Goal: Find contact information: Find contact information

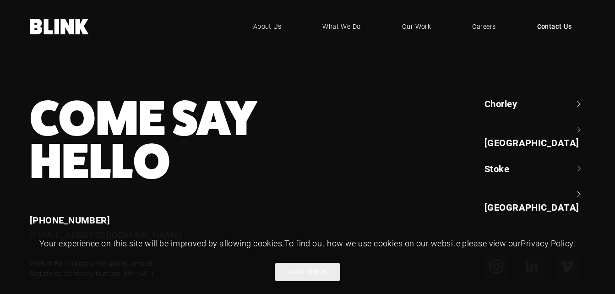
scroll to position [873, 0]
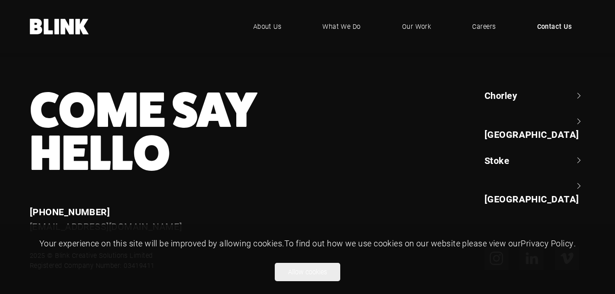
click at [565, 98] on link "Chorley" at bounding box center [534, 95] width 101 height 13
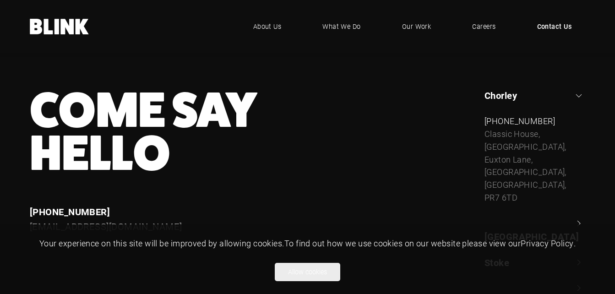
drag, startPoint x: 481, startPoint y: 117, endPoint x: 523, endPoint y: 190, distance: 84.7
click at [523, 190] on div "Chorley +44 (0) 1257 264 494 Classic House, Xton Business Park, Euxton Lane, Ch…" at bounding box center [529, 198] width 114 height 218
click at [445, 113] on div "Come Say Hello Enquiries +44 (0) 1782 525 530 enquiries@helloblink.co.uk Chorle…" at bounding box center [301, 198] width 568 height 218
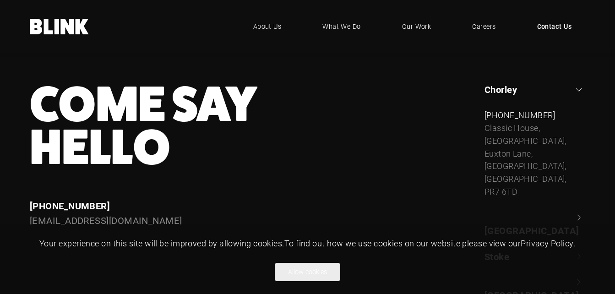
scroll to position [877, 0]
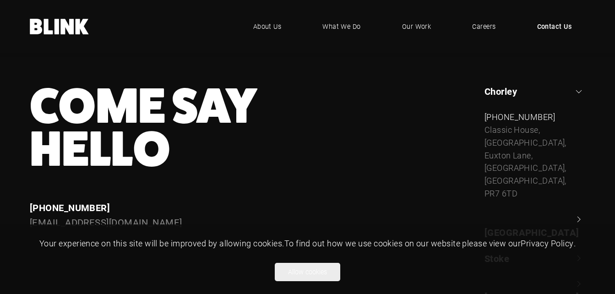
click at [577, 94] on link "Chorley" at bounding box center [534, 91] width 101 height 13
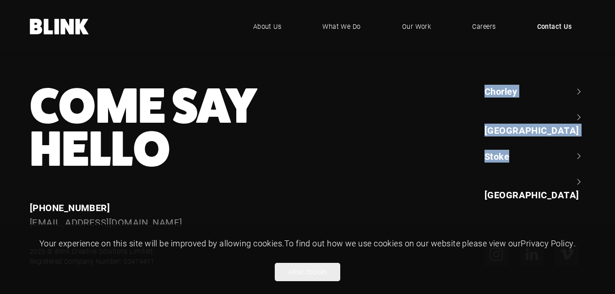
drag, startPoint x: 483, startPoint y: 90, endPoint x: 554, endPoint y: 142, distance: 87.8
click at [554, 142] on div "Chorley +44 (0) 1257 264 494 Classic House, Xton Business Park, Euxton Lane, Ch…" at bounding box center [529, 157] width 114 height 145
copy ul "Chorley +44 (0) 1257 264 494 Classic House, Xton Business Park, Euxton Lane, Ch…"
click at [578, 150] on link "Stoke" at bounding box center [534, 156] width 101 height 13
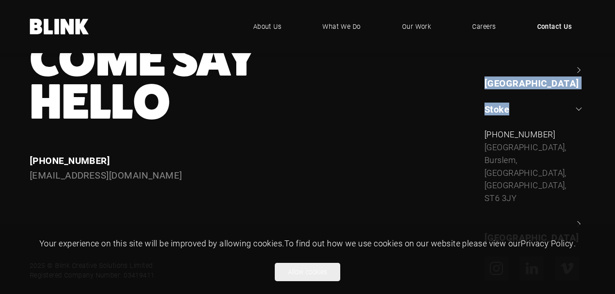
scroll to position [932, 0]
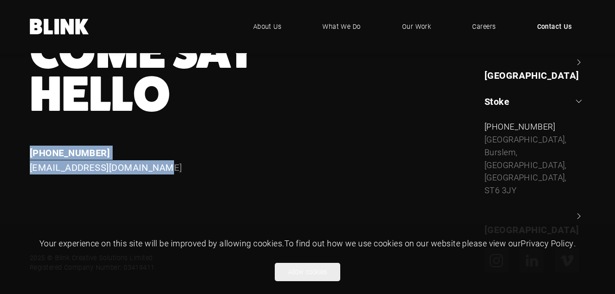
drag, startPoint x: 28, startPoint y: 153, endPoint x: 170, endPoint y: 168, distance: 142.8
click at [170, 168] on div "Enquiries +44 (0) 1782 525 530 enquiries@helloblink.co.uk" at bounding box center [187, 160] width 341 height 29
copy div "+44 (0) 1782 525 530 enquiries@helloblink.co.uk"
click at [488, 26] on span "Careers" at bounding box center [483, 27] width 24 height 10
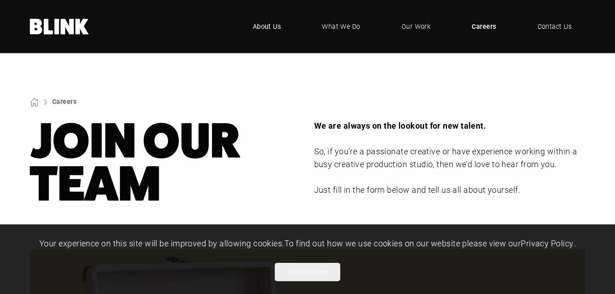
click at [265, 28] on span "About Us" at bounding box center [267, 27] width 28 height 10
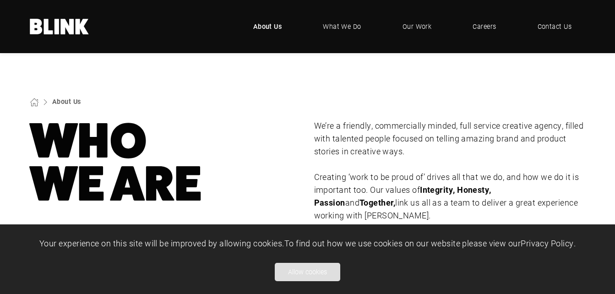
click at [304, 273] on button "Allow cookies" at bounding box center [307, 272] width 65 height 18
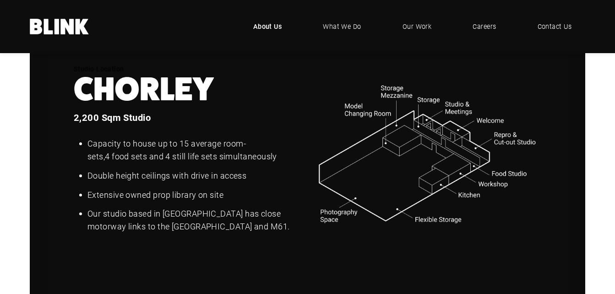
scroll to position [1099, 0]
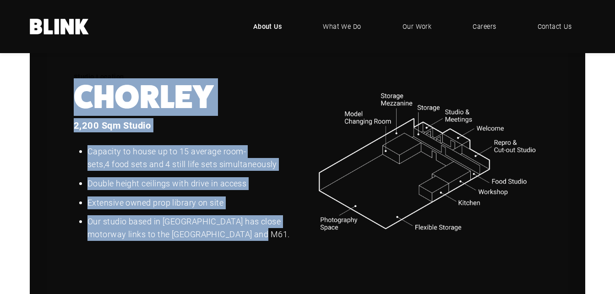
drag, startPoint x: 76, startPoint y: 83, endPoint x: 255, endPoint y: 231, distance: 232.9
click at [255, 231] on div "Studio Location [GEOGRAPHIC_DATA] 2,200 Sqm Studio Capacity to house up to 15 a…" at bounding box center [181, 162] width 240 height 184
copy div "Chorley 2,200 Sqm Studio Capacity to house up to 15 average room-sets, 4 food s…"
click at [551, 26] on span "Contact Us" at bounding box center [554, 27] width 35 height 10
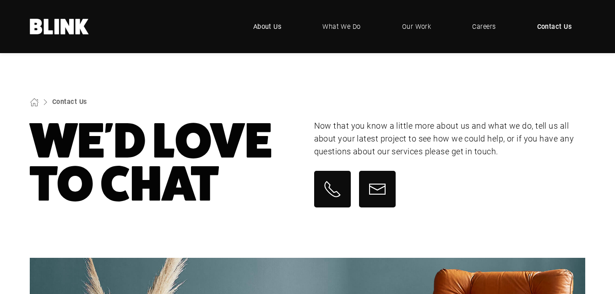
click at [267, 27] on span "About Us" at bounding box center [267, 27] width 28 height 10
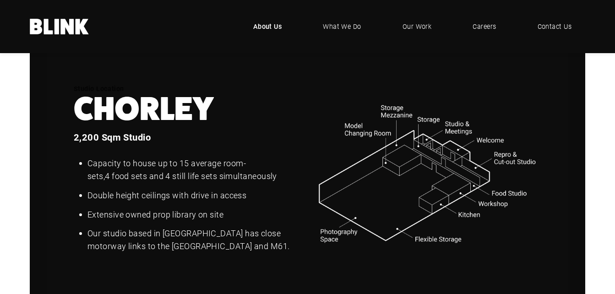
scroll to position [1095, 0]
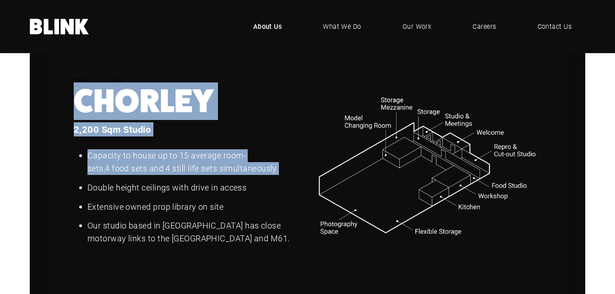
drag, startPoint x: 76, startPoint y: 89, endPoint x: 144, endPoint y: 186, distance: 118.4
click at [144, 186] on div "Studio Location [GEOGRAPHIC_DATA] 2,200 Sqm Studio Capacity to house up to 15 a…" at bounding box center [181, 166] width 240 height 184
drag, startPoint x: 144, startPoint y: 186, endPoint x: 77, endPoint y: 130, distance: 87.4
click at [77, 130] on div "2,200 Sqm Studio Capacity to house up to 15 average room-sets, 4 food sets and …" at bounding box center [188, 190] width 228 height 136
click at [75, 126] on h3 "2,200 Sqm Studio" at bounding box center [188, 129] width 228 height 14
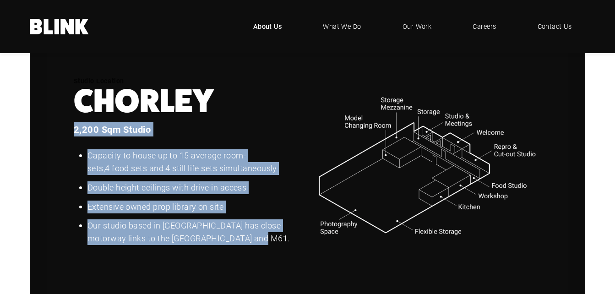
drag, startPoint x: 74, startPoint y: 121, endPoint x: 256, endPoint y: 236, distance: 215.8
click at [256, 236] on div "2,200 Sqm Studio Capacity to house up to 15 average room-sets, 4 food sets and …" at bounding box center [188, 190] width 228 height 136
copy div "2,200 Sqm Studio Capacity to house up to 15 average room-sets, 4 food sets and …"
